Goal: Task Accomplishment & Management: Manage account settings

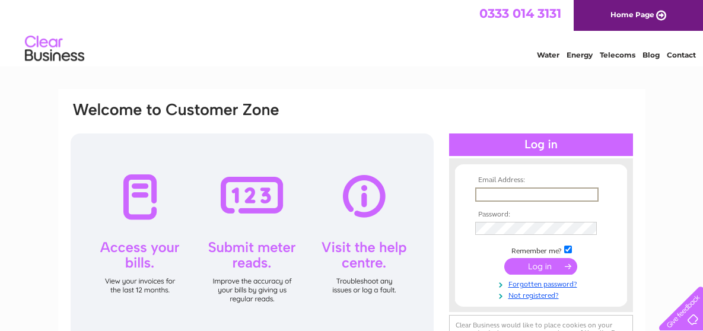
click at [405, 69] on html "0333 014 3131 Home Page Water Energy Telecoms Blog Contact" at bounding box center [351, 34] width 703 height 69
click at [510, 189] on input "text" at bounding box center [536, 195] width 123 height 14
click at [413, 69] on html "0333 014 3131 Home Page Water Energy Telecoms Blog Contact" at bounding box center [351, 34] width 703 height 69
click at [495, 196] on input "text" at bounding box center [536, 194] width 122 height 13
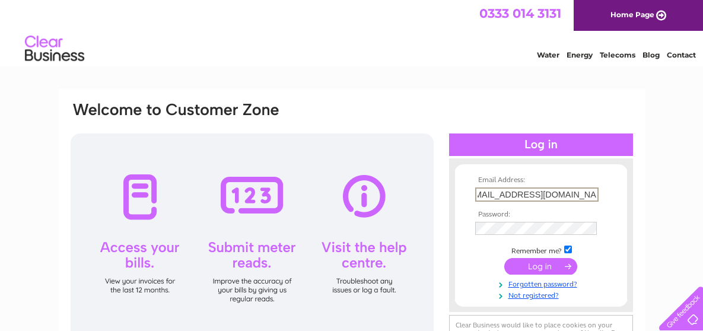
type input "accounts@flearandthomson.co.uk"
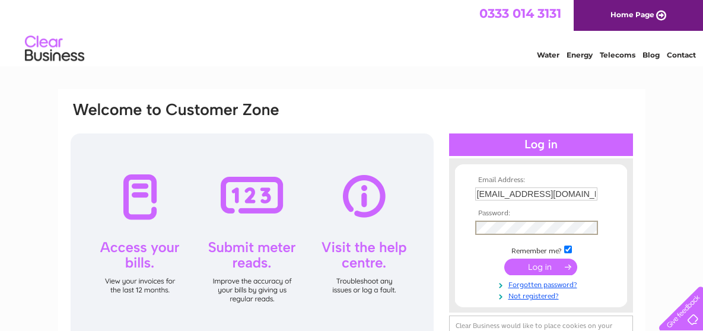
click at [539, 269] on input "submit" at bounding box center [540, 267] width 73 height 17
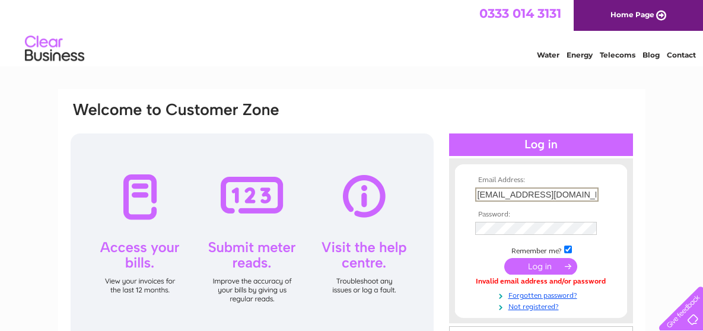
click at [513, 198] on input "[EMAIL_ADDRESS][DOMAIN_NAME]" at bounding box center [536, 195] width 123 height 14
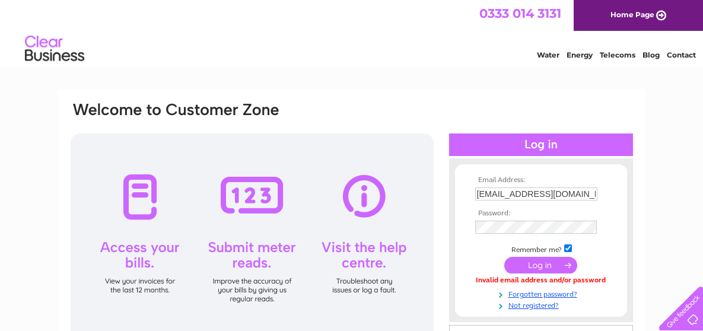
click at [529, 269] on input "submit" at bounding box center [540, 265] width 73 height 17
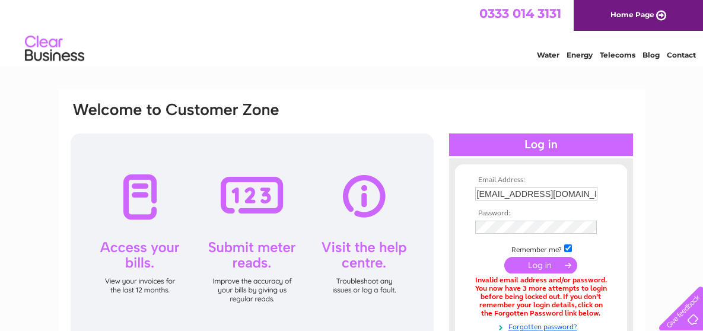
scroll to position [59, 0]
